Goal: Task Accomplishment & Management: Use online tool/utility

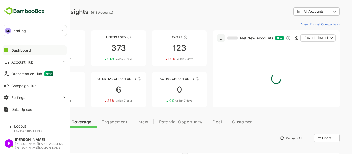
click at [29, 31] on div "LE lending" at bounding box center [32, 31] width 58 height 10
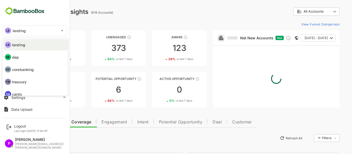
click at [30, 61] on li "DE dep" at bounding box center [35, 57] width 64 height 11
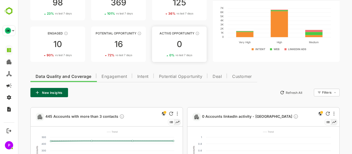
scroll to position [46, 0]
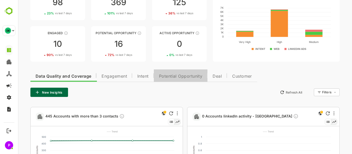
click at [174, 76] on span "Potential Opportunity" at bounding box center [181, 76] width 44 height 4
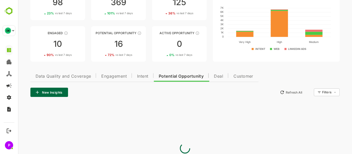
scroll to position [25, 0]
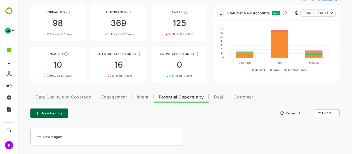
click at [71, 137] on div "New Insights" at bounding box center [106, 137] width 153 height 18
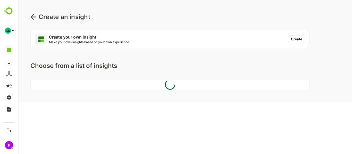
scroll to position [0, 0]
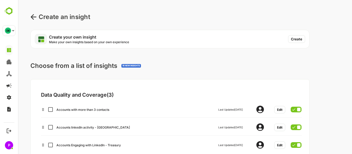
click at [33, 16] on icon at bounding box center [33, 17] width 6 height 6
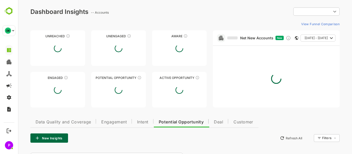
type input "**********"
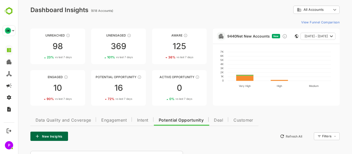
scroll to position [2, 0]
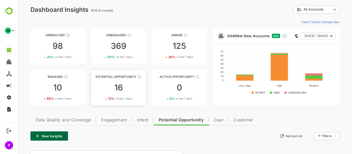
click at [120, 91] on div "16" at bounding box center [118, 88] width 55 height 8
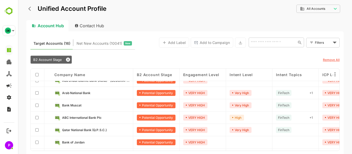
scroll to position [83, 0]
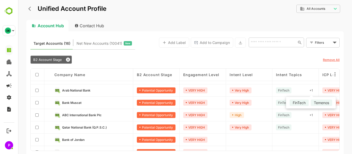
click at [311, 91] on div "+ 1" at bounding box center [310, 91] width 7 height 6
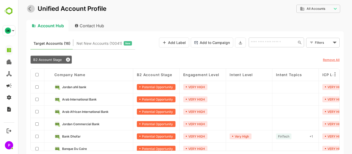
click at [29, 10] on icon "back" at bounding box center [30, 8] width 5 height 5
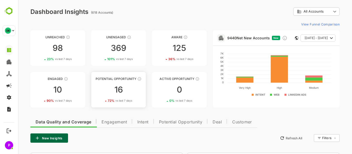
click at [114, 86] on div "16" at bounding box center [118, 90] width 55 height 8
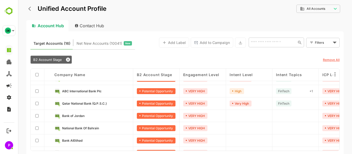
scroll to position [108, 0]
click at [69, 58] on icon at bounding box center [68, 60] width 4 height 4
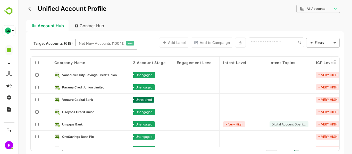
scroll to position [9, 0]
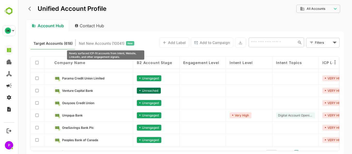
click at [106, 41] on span "Net New Accounts ( 10041 )" at bounding box center [102, 43] width 46 height 7
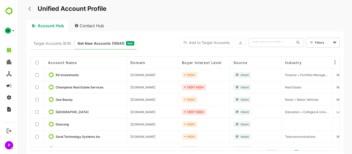
click at [91, 25] on div "Contact Hub" at bounding box center [90, 25] width 38 height 11
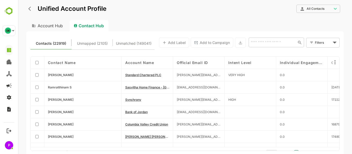
scroll to position [108, 0]
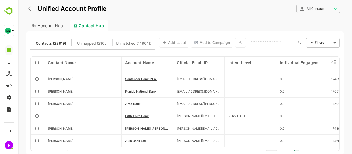
click at [49, 24] on div "Account Hub" at bounding box center [46, 25] width 41 height 11
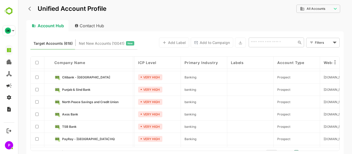
scroll to position [108, 184]
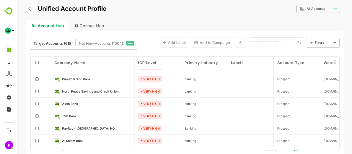
click at [93, 26] on div "Contact Hub" at bounding box center [90, 25] width 38 height 11
type input "**********"
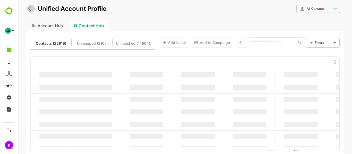
click at [29, 6] on icon "back" at bounding box center [30, 8] width 5 height 5
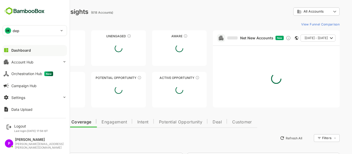
scroll to position [0, 0]
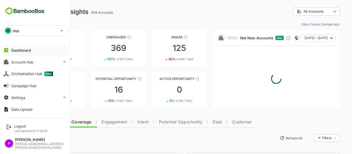
click at [18, 12] on img at bounding box center [25, 11] width 44 height 10
click at [26, 74] on div "Orchestration Hub New" at bounding box center [32, 74] width 42 height 5
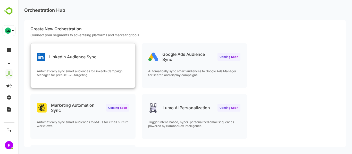
click at [83, 63] on div "LinkedIn Audience Sync Automatically sync smart audiences to LinkedIn Campaign …" at bounding box center [83, 66] width 105 height 44
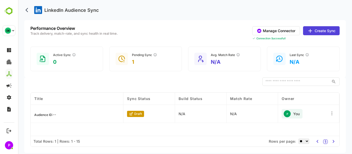
click at [330, 114] on icon at bounding box center [331, 113] width 5 height 5
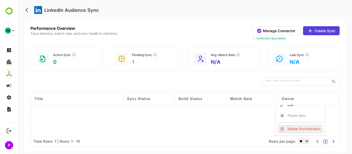
click at [304, 128] on div "Delete Orchestration" at bounding box center [300, 129] width 45 height 9
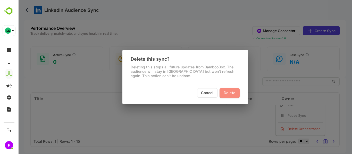
click at [230, 95] on span "Delete" at bounding box center [230, 93] width 12 height 6
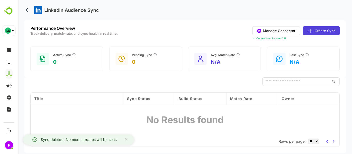
click at [317, 30] on button "Create Sync" at bounding box center [321, 30] width 37 height 9
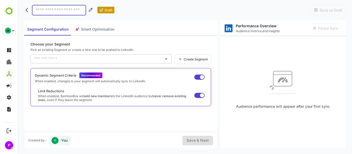
click at [162, 59] on div "​" at bounding box center [100, 58] width 141 height 9
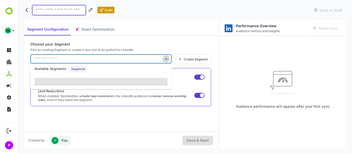
click at [167, 58] on icon "Close" at bounding box center [166, 59] width 6 height 6
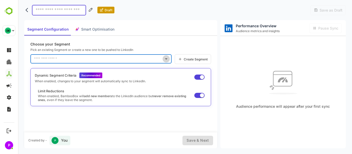
click at [167, 58] on icon "Open" at bounding box center [166, 59] width 6 height 6
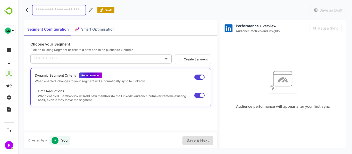
click at [173, 31] on div "Segment Configuration Smart Optimisation" at bounding box center [120, 28] width 193 height 16
click at [26, 10] on icon "back" at bounding box center [28, 9] width 5 height 5
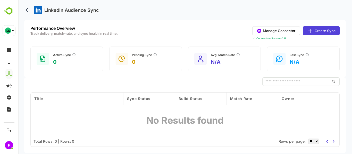
click at [29, 10] on icon "back" at bounding box center [28, 9] width 5 height 5
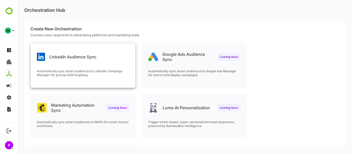
click at [71, 61] on div "LinkedIn Audience Sync" at bounding box center [67, 57] width 60 height 8
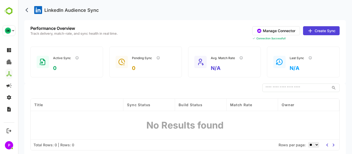
click at [215, 116] on div "Title Sync Status Build Status Match Rate Owner Segment Name Audience Size Sync…" at bounding box center [185, 119] width 309 height 41
click at [59, 57] on div "Active Sync" at bounding box center [67, 58] width 29 height 10
click at [272, 28] on button "Manage Connector" at bounding box center [276, 30] width 48 height 9
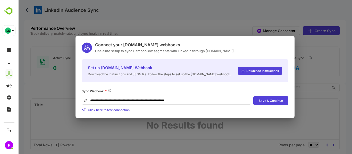
click at [226, 33] on div "**********" at bounding box center [185, 77] width 334 height 154
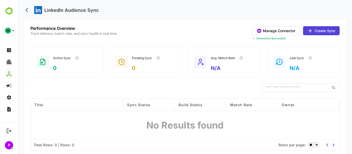
click at [315, 31] on button "Create Sync" at bounding box center [321, 30] width 37 height 9
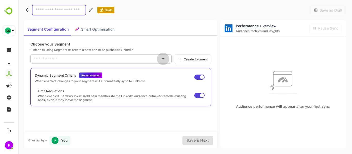
click at [164, 60] on icon "Open" at bounding box center [163, 59] width 6 height 6
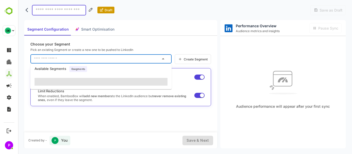
drag, startPoint x: 164, startPoint y: 60, endPoint x: 163, endPoint y: 37, distance: 22.7
click at [163, 37] on div "Choose your Segment Pick an existing Segment or create a new one to be pushed t…" at bounding box center [120, 84] width 193 height 97
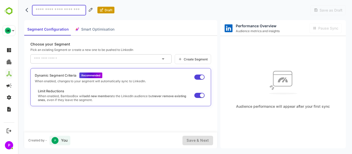
click at [90, 28] on div "Segment Configuration Smart Optimisation" at bounding box center [70, 29] width 93 height 12
click at [93, 29] on div "Segment Configuration Smart Optimisation" at bounding box center [70, 29] width 93 height 12
click at [196, 60] on span "Create Segment" at bounding box center [195, 59] width 26 height 4
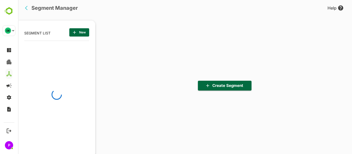
scroll to position [107, 64]
click at [228, 88] on span "Create Segment" at bounding box center [224, 85] width 45 height 7
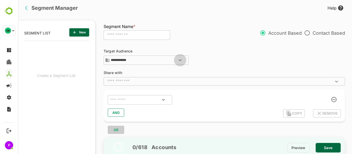
click at [182, 61] on icon "Open" at bounding box center [180, 60] width 6 height 6
click at [182, 61] on icon "Close" at bounding box center [180, 60] width 6 height 6
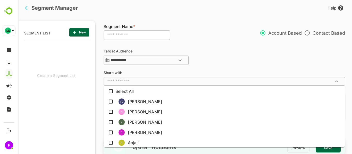
click at [188, 80] on input "text" at bounding box center [220, 81] width 230 height 5
click div "**********"
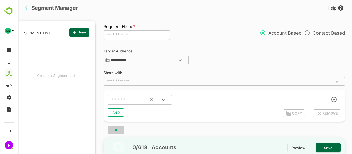
click at [165, 103] on icon "Open" at bounding box center [163, 100] width 6 height 6
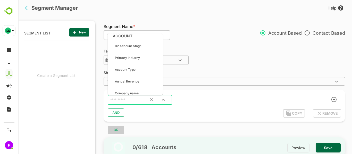
scroll to position [0, 0]
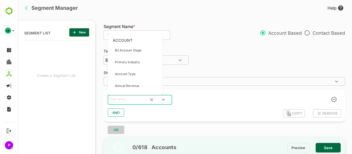
drag, startPoint x: 129, startPoint y: 52, endPoint x: 120, endPoint y: 52, distance: 9.3
click at [120, 52] on p "B2 Account Stage" at bounding box center [128, 50] width 27 height 5
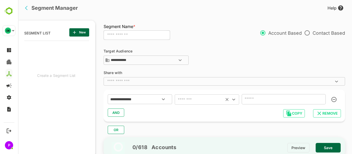
click at [235, 100] on icon "Open" at bounding box center [233, 100] width 3 height 2
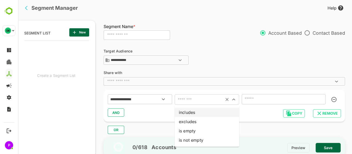
click at [209, 112] on li "includes" at bounding box center [207, 112] width 64 height 9
type input "********"
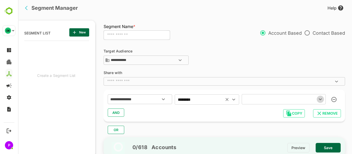
click at [319, 98] on icon "Open" at bounding box center [320, 99] width 6 height 6
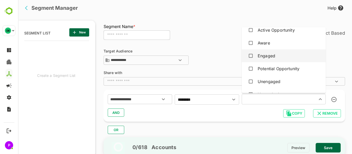
scroll to position [19, 0]
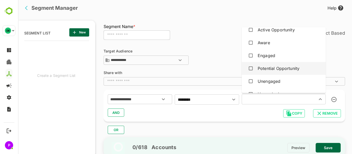
click at [278, 70] on div "Potential Opportunity" at bounding box center [279, 68] width 42 height 6
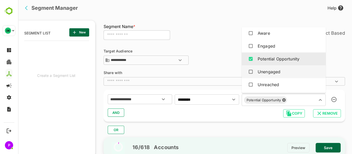
click at [295, 74] on div "Unengaged" at bounding box center [284, 72] width 76 height 10
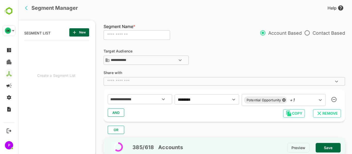
click at [209, 116] on div "AND" at bounding box center [224, 113] width 233 height 10
click at [115, 114] on span "AND" at bounding box center [116, 113] width 8 height 7
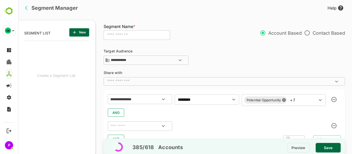
scroll to position [22, 0]
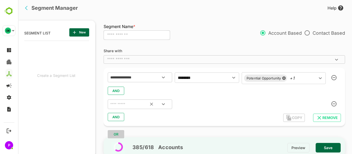
click at [163, 104] on icon "Open" at bounding box center [163, 104] width 6 height 6
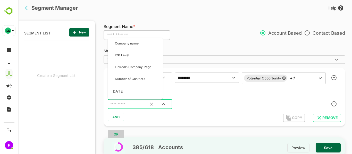
scroll to position [59, 0]
click at [136, 67] on p "LinkedIn Company Page" at bounding box center [133, 66] width 36 height 5
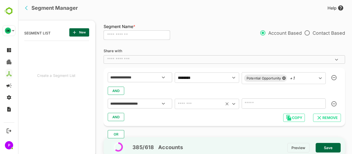
click at [232, 103] on icon "Open" at bounding box center [234, 104] width 6 height 6
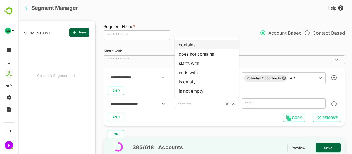
click at [196, 43] on li "contains" at bounding box center [207, 44] width 64 height 9
type input "********"
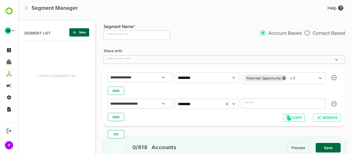
click at [289, 105] on input "text" at bounding box center [284, 104] width 84 height 10
click at [333, 104] on icon "button" at bounding box center [333, 104] width 5 height 5
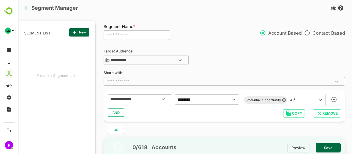
scroll to position [0, 0]
